Goal: Task Accomplishment & Management: Use online tool/utility

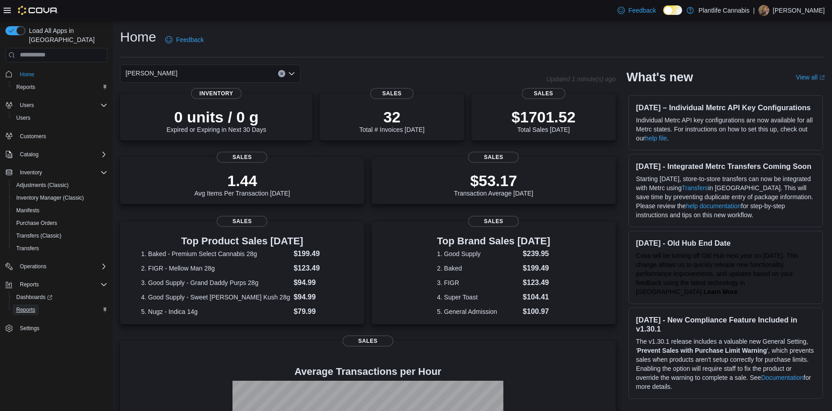
click at [28, 306] on span "Reports" at bounding box center [25, 309] width 19 height 7
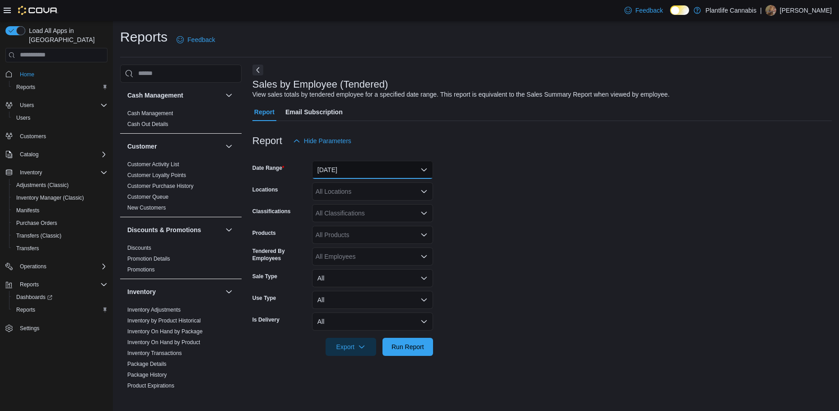
click at [323, 164] on button "Yesterday" at bounding box center [372, 170] width 121 height 18
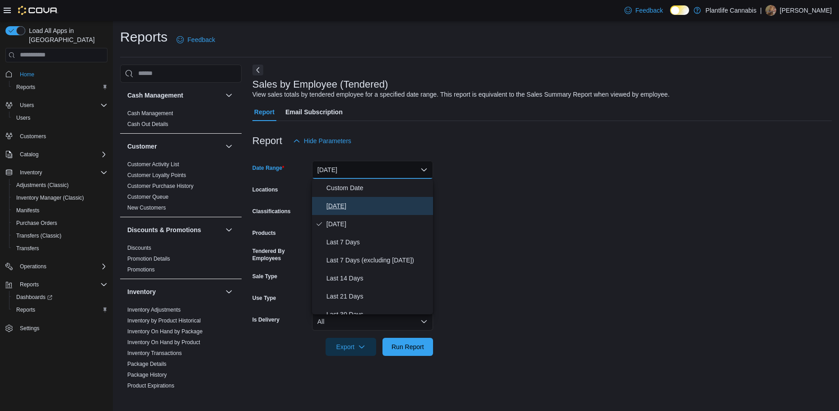
click at [332, 201] on span "Today" at bounding box center [377, 205] width 103 height 11
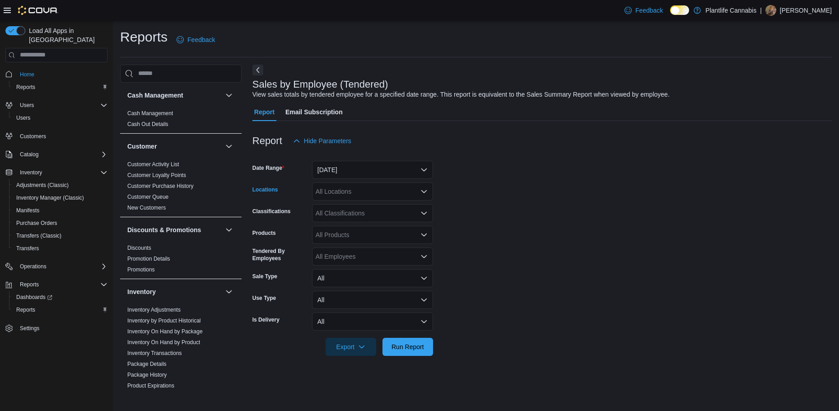
click at [333, 190] on div "All Locations" at bounding box center [372, 191] width 121 height 18
type input "**"
click at [347, 227] on button "Wainwright" at bounding box center [372, 233] width 121 height 13
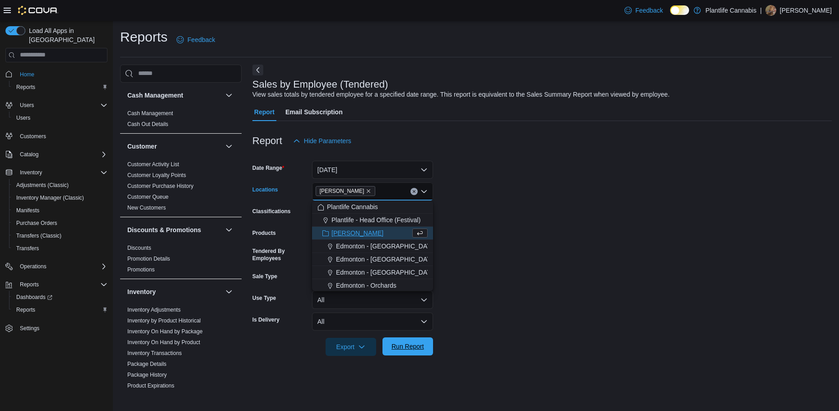
click at [408, 342] on span "Run Report" at bounding box center [407, 346] width 32 height 9
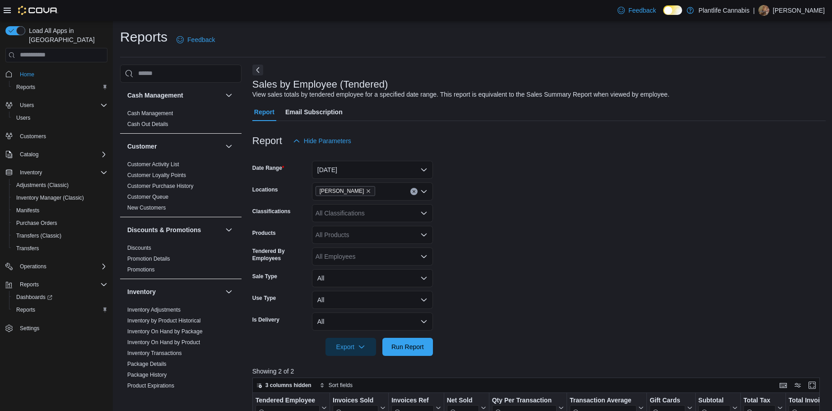
scroll to position [135, 0]
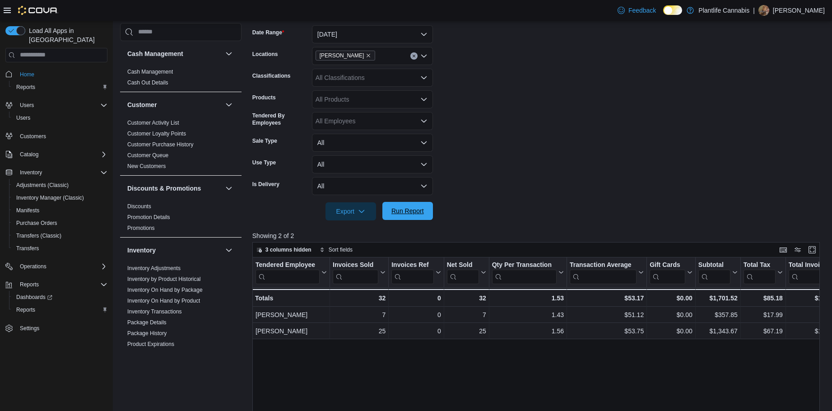
click at [412, 204] on span "Run Report" at bounding box center [408, 211] width 40 height 18
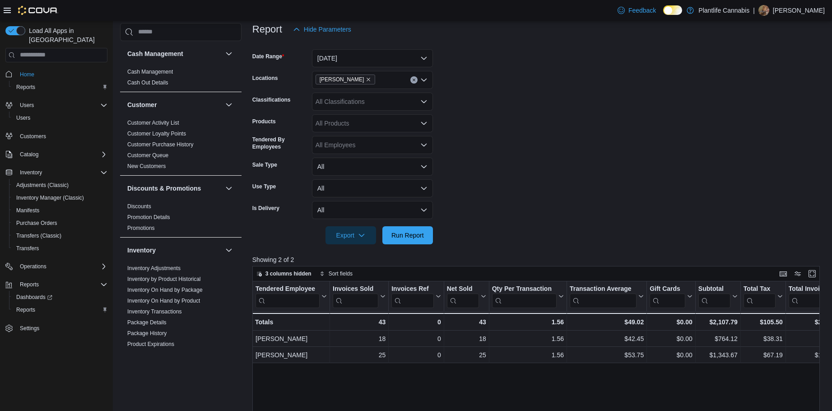
scroll to position [90, 0]
